Goal: Book appointment/travel/reservation

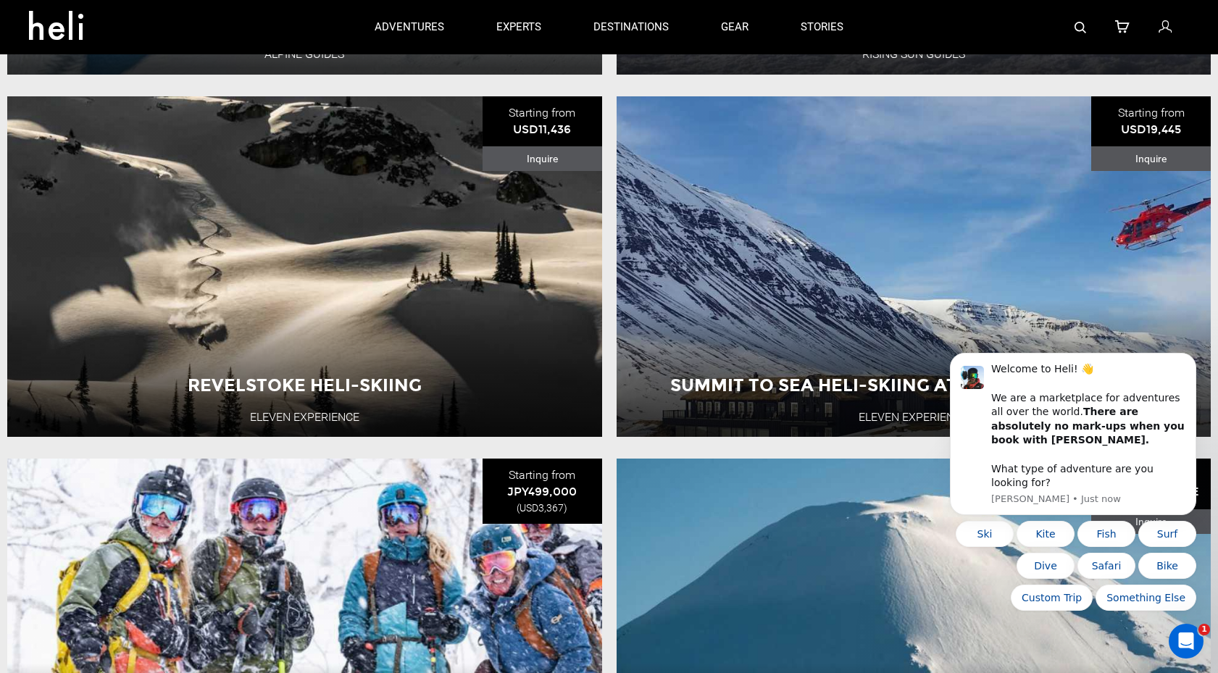
scroll to position [964, 0]
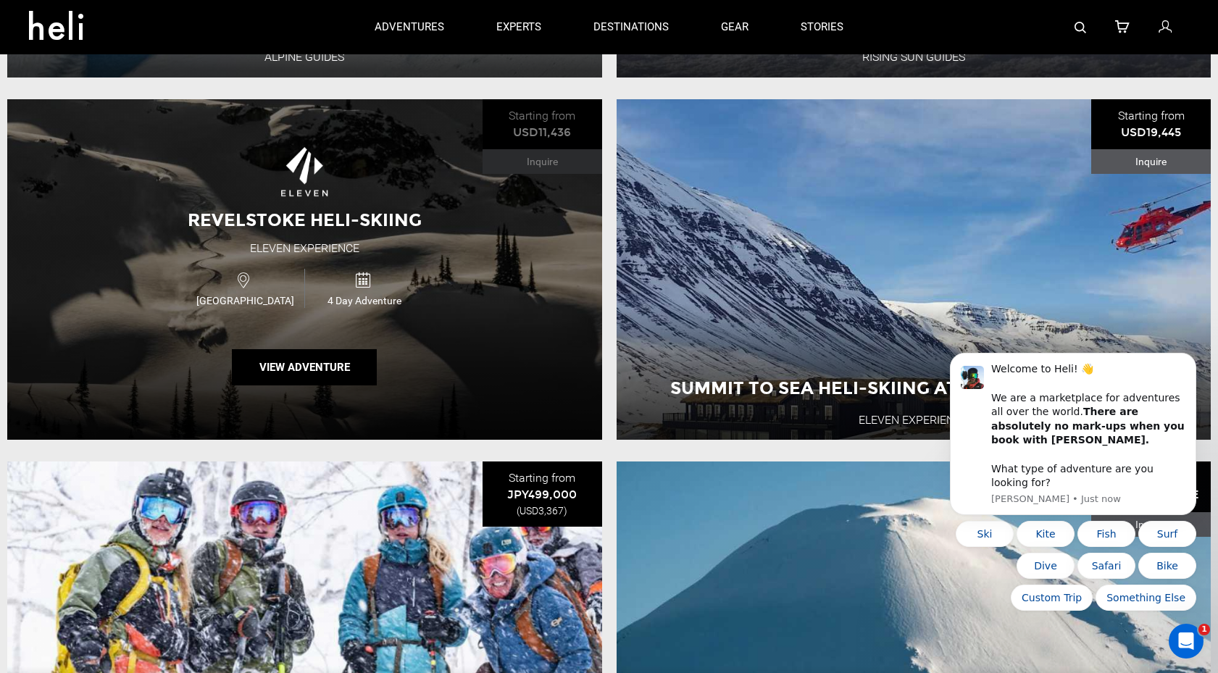
click at [491, 234] on div "Revelstoke Heli-Skiing Eleven Experience [GEOGRAPHIC_DATA] 4 Day Adventure View…" at bounding box center [304, 269] width 595 height 341
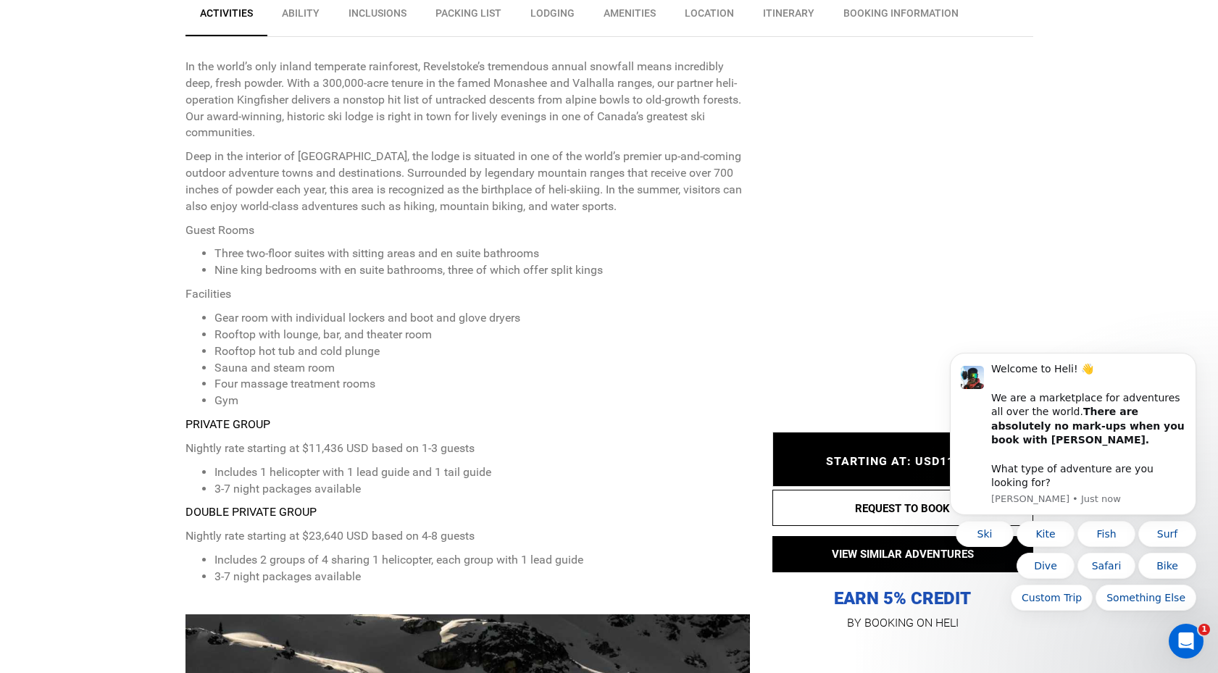
scroll to position [818, 0]
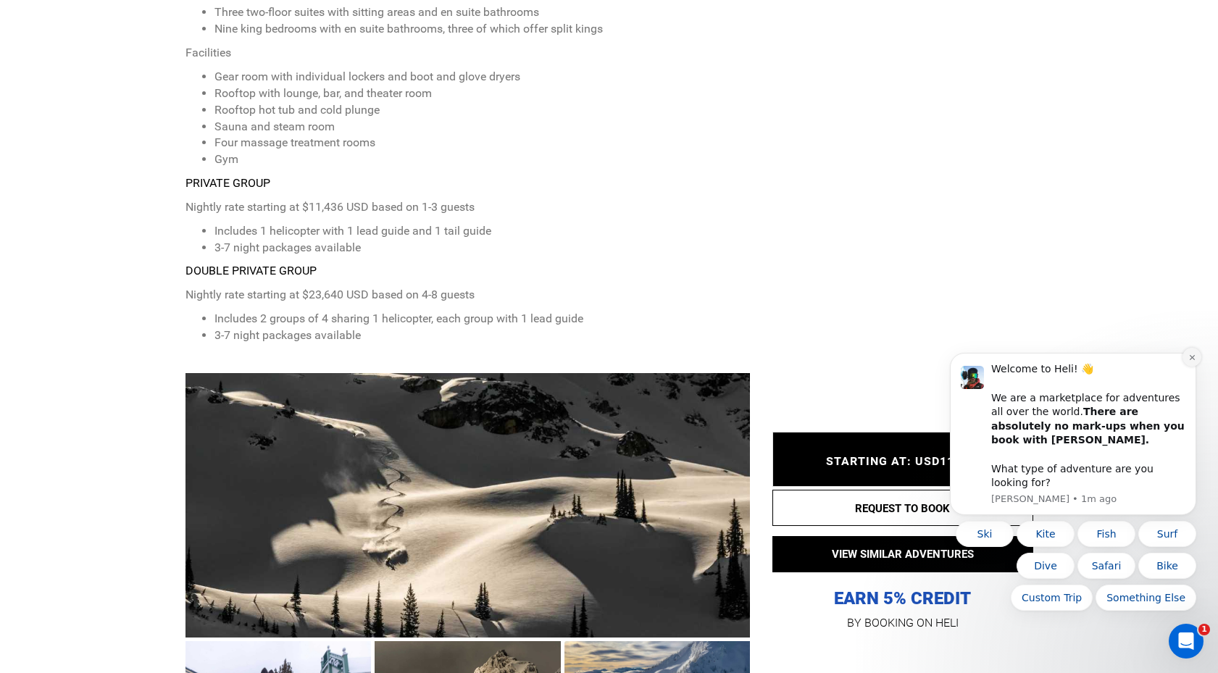
click at [1194, 362] on icon "Dismiss notification" at bounding box center [1193, 358] width 8 height 8
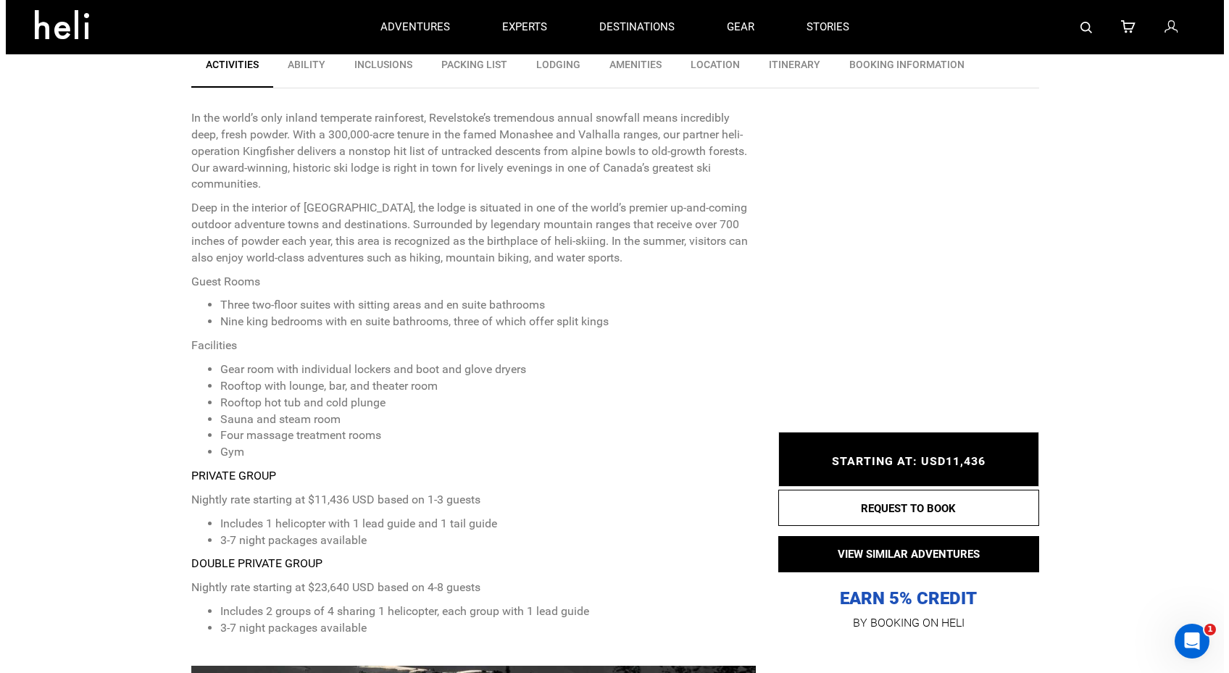
scroll to position [225, 0]
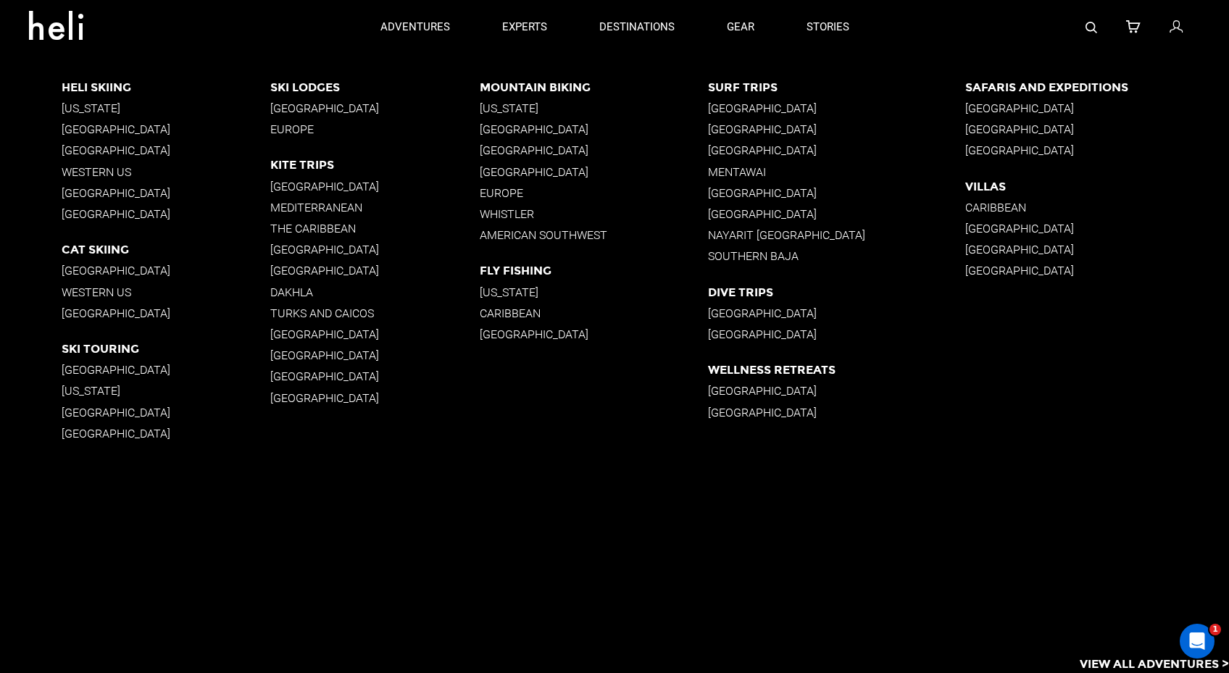
click at [142, 128] on p "[GEOGRAPHIC_DATA]" at bounding box center [166, 129] width 209 height 14
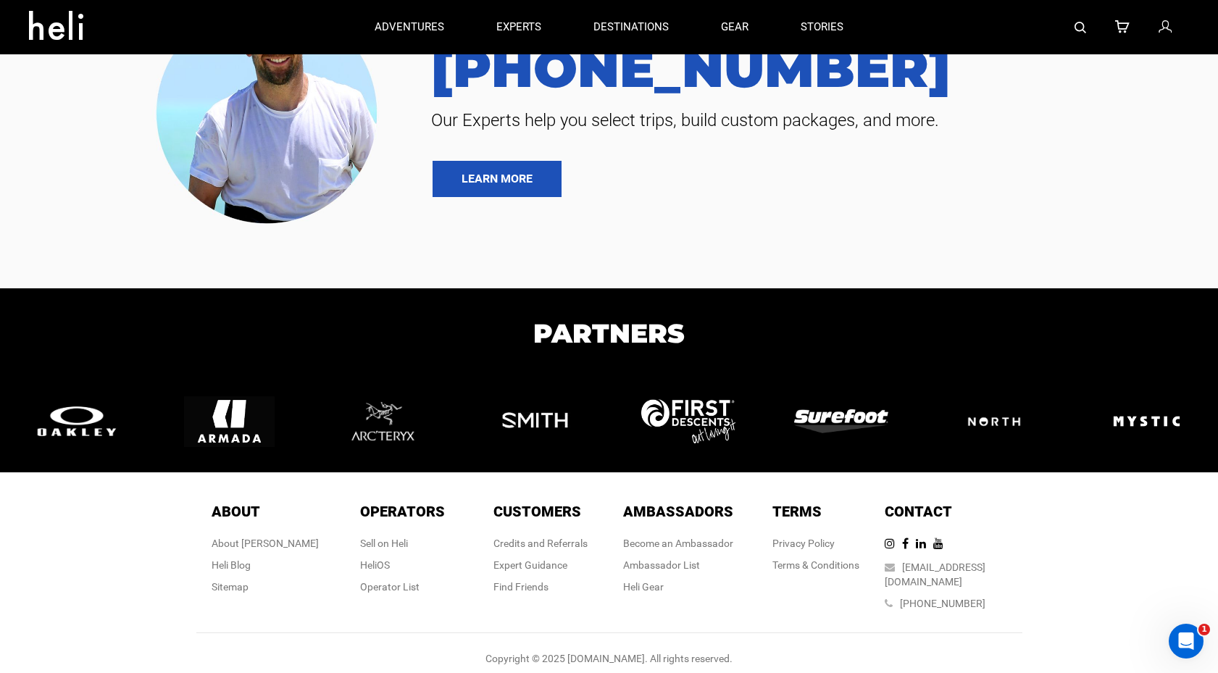
scroll to position [3489, 0]
